Goal: Task Accomplishment & Management: Use online tool/utility

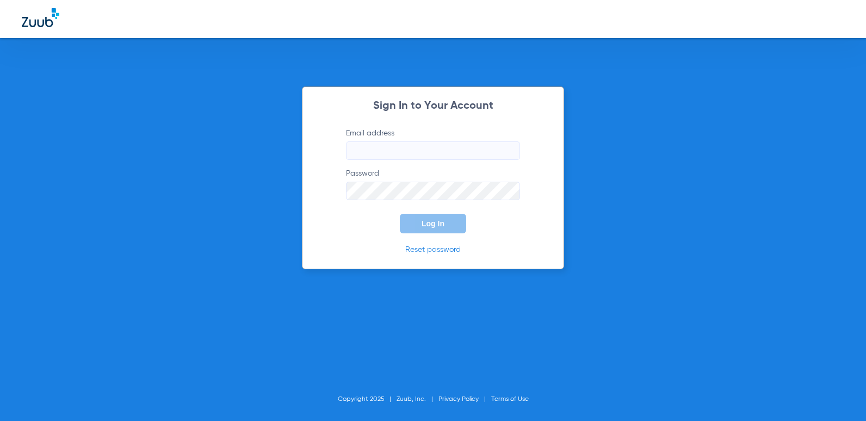
click at [440, 151] on input "Email address" at bounding box center [433, 150] width 174 height 18
click at [400, 214] on button "Log In" at bounding box center [433, 224] width 66 height 20
click at [452, 152] on input "[EMAIL_ADDRESS][DOMAIN_NAME]" at bounding box center [433, 150] width 174 height 18
click at [459, 149] on input "[EMAIL_ADDRESS][DOMAIN_NAME]" at bounding box center [433, 150] width 174 height 18
click at [444, 217] on button "Log In" at bounding box center [433, 224] width 66 height 20
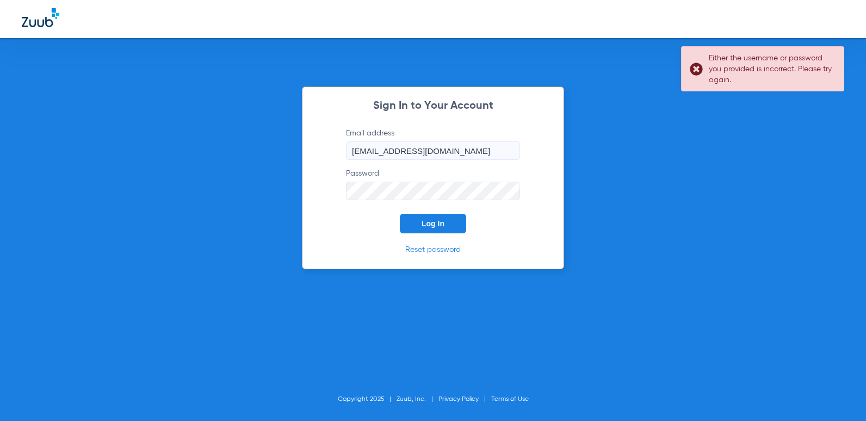
click at [458, 149] on input "[EMAIL_ADDRESS][DOMAIN_NAME]" at bounding box center [433, 150] width 174 height 18
click at [461, 151] on input "[EMAIL_ADDRESS][DOMAIN_NAME]" at bounding box center [433, 150] width 174 height 18
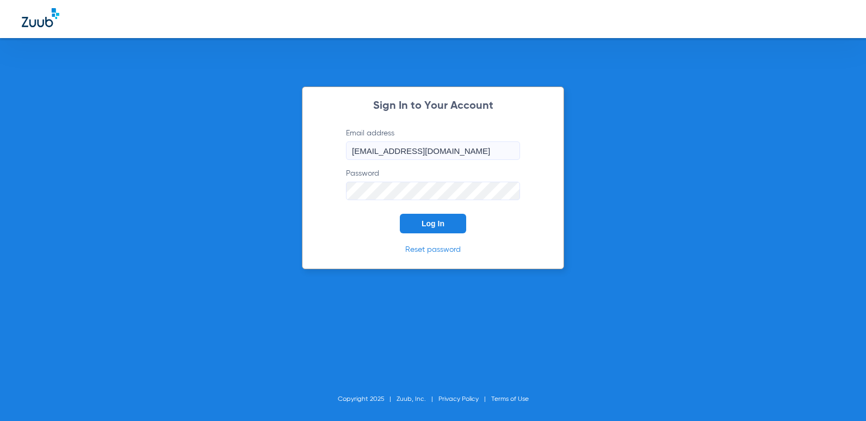
type input "[EMAIL_ADDRESS][DOMAIN_NAME]"
click at [440, 220] on span "Log In" at bounding box center [433, 223] width 23 height 9
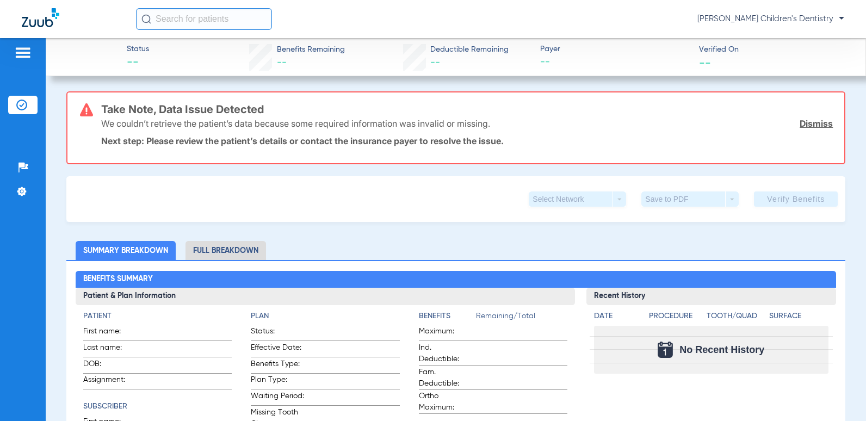
click at [822, 122] on link "Dismiss" at bounding box center [816, 123] width 33 height 11
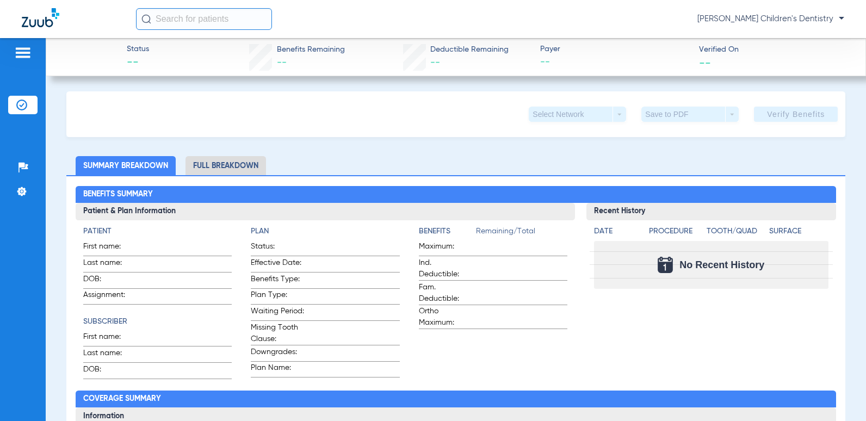
click at [26, 100] on img at bounding box center [21, 105] width 11 height 11
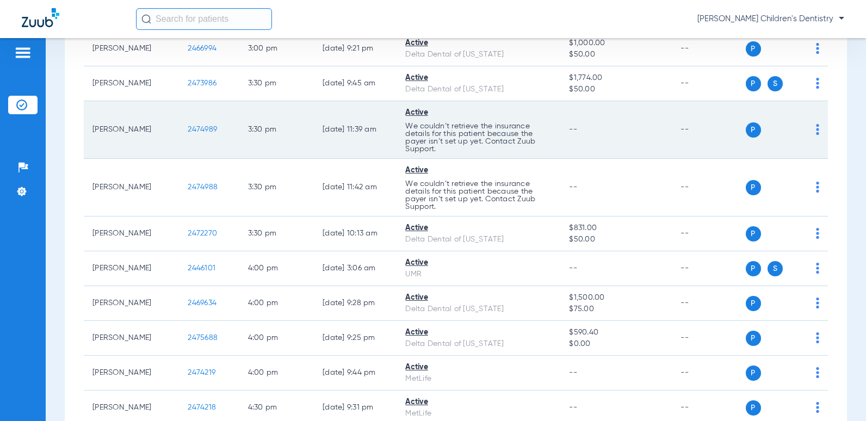
scroll to position [1924, 0]
